Goal: Find specific page/section

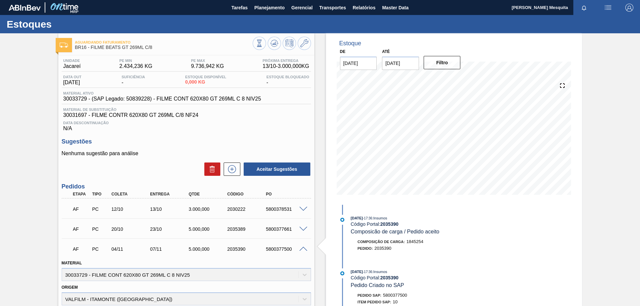
scroll to position [89, 0]
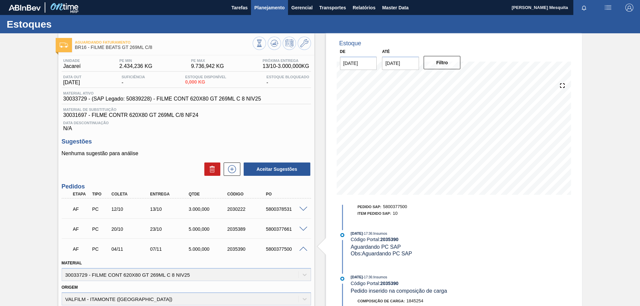
click at [280, 9] on span "Planejamento" at bounding box center [269, 8] width 30 height 8
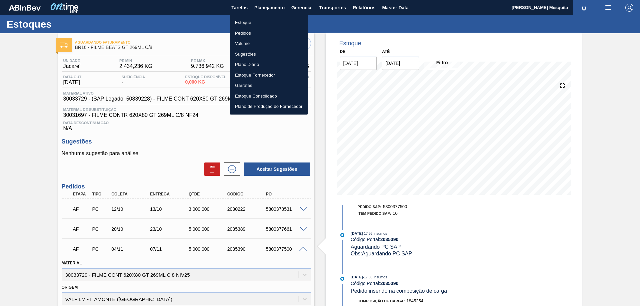
click at [247, 22] on li "Estoque" at bounding box center [269, 22] width 78 height 11
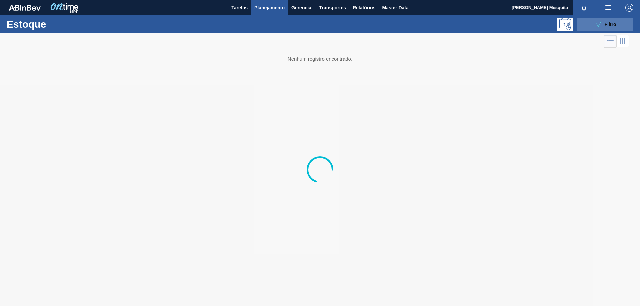
click at [604, 26] on span "Filtro" at bounding box center [610, 24] width 12 height 5
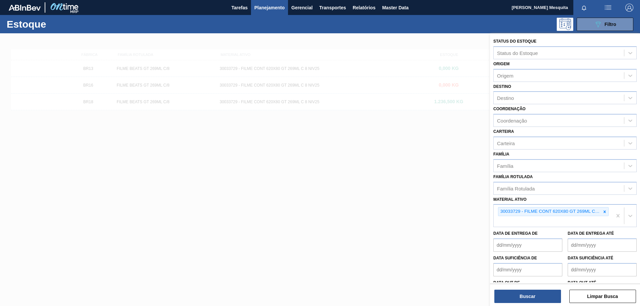
click at [604, 213] on icon at bounding box center [604, 212] width 2 height 2
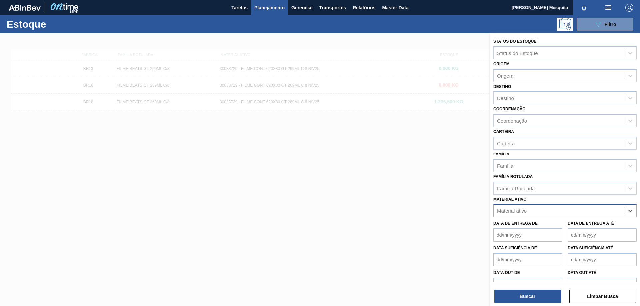
paste ativo "30009658"
type ativo "30009658"
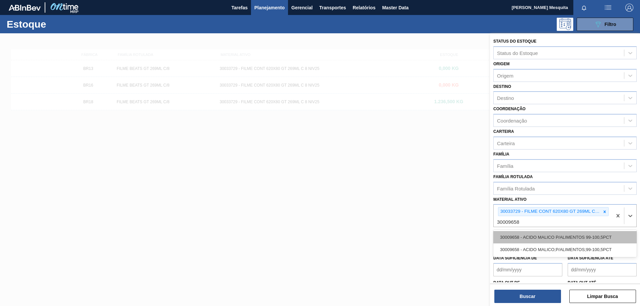
click at [550, 237] on div "30009658 - ACIDO MALICO P/ALIMENTOS 99-100,5PCT" at bounding box center [564, 237] width 143 height 12
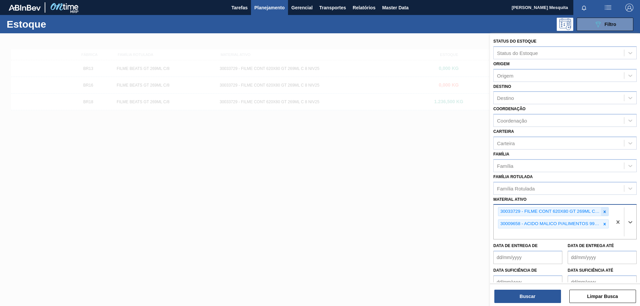
click at [602, 213] on icon at bounding box center [604, 212] width 5 height 5
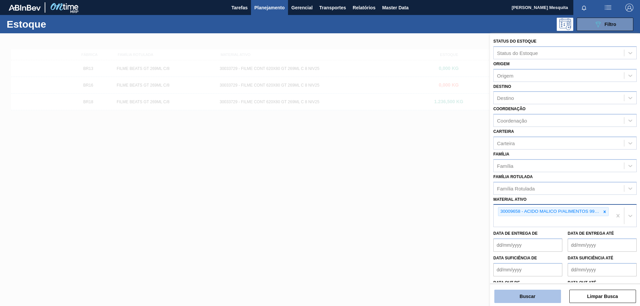
click at [538, 297] on button "Buscar" at bounding box center [527, 296] width 67 height 13
